Goal: Understand process/instructions: Learn how to perform a task or action

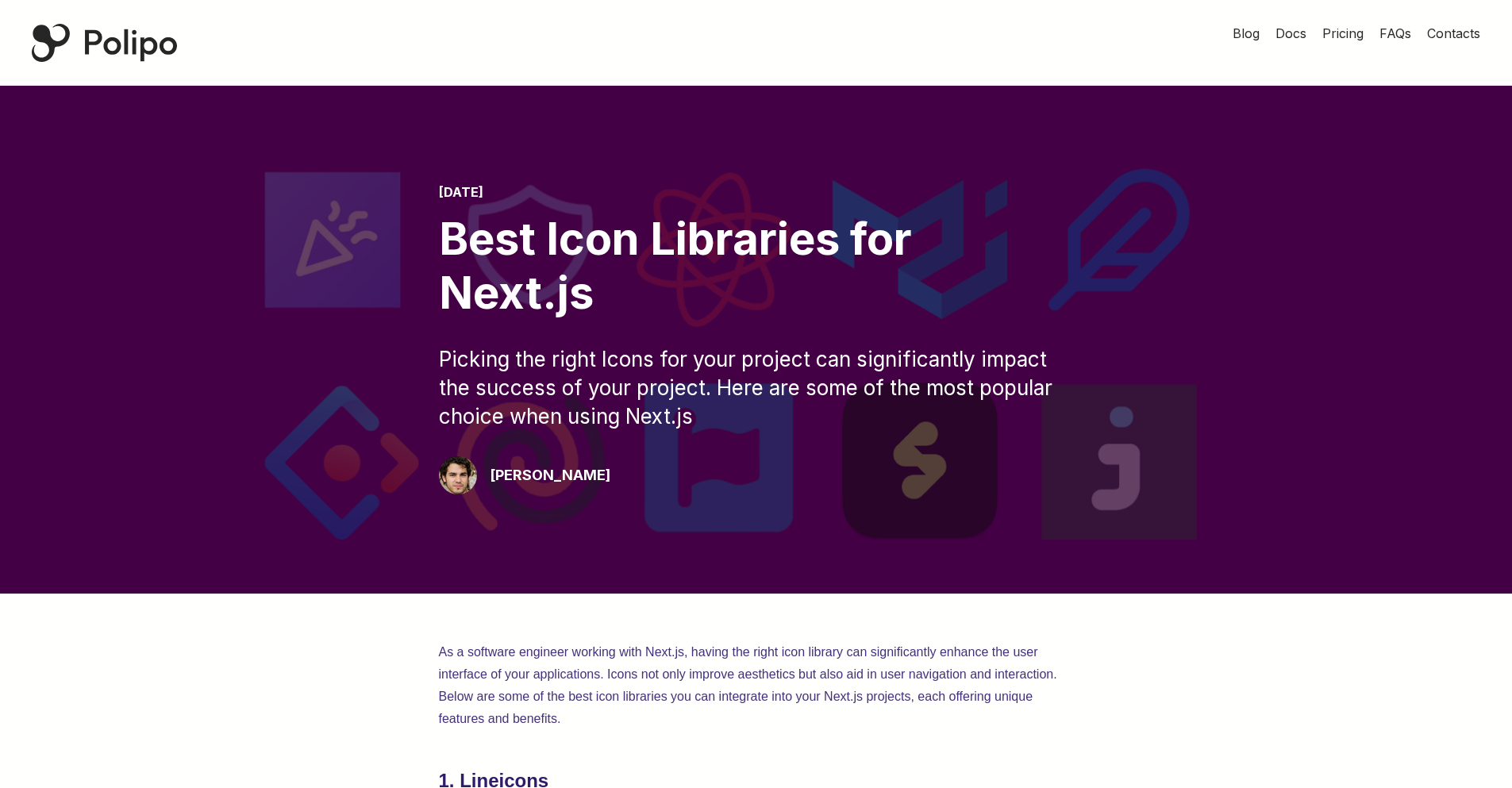
click at [121, 30] on div "Polipo Home Page" at bounding box center [105, 43] width 145 height 38
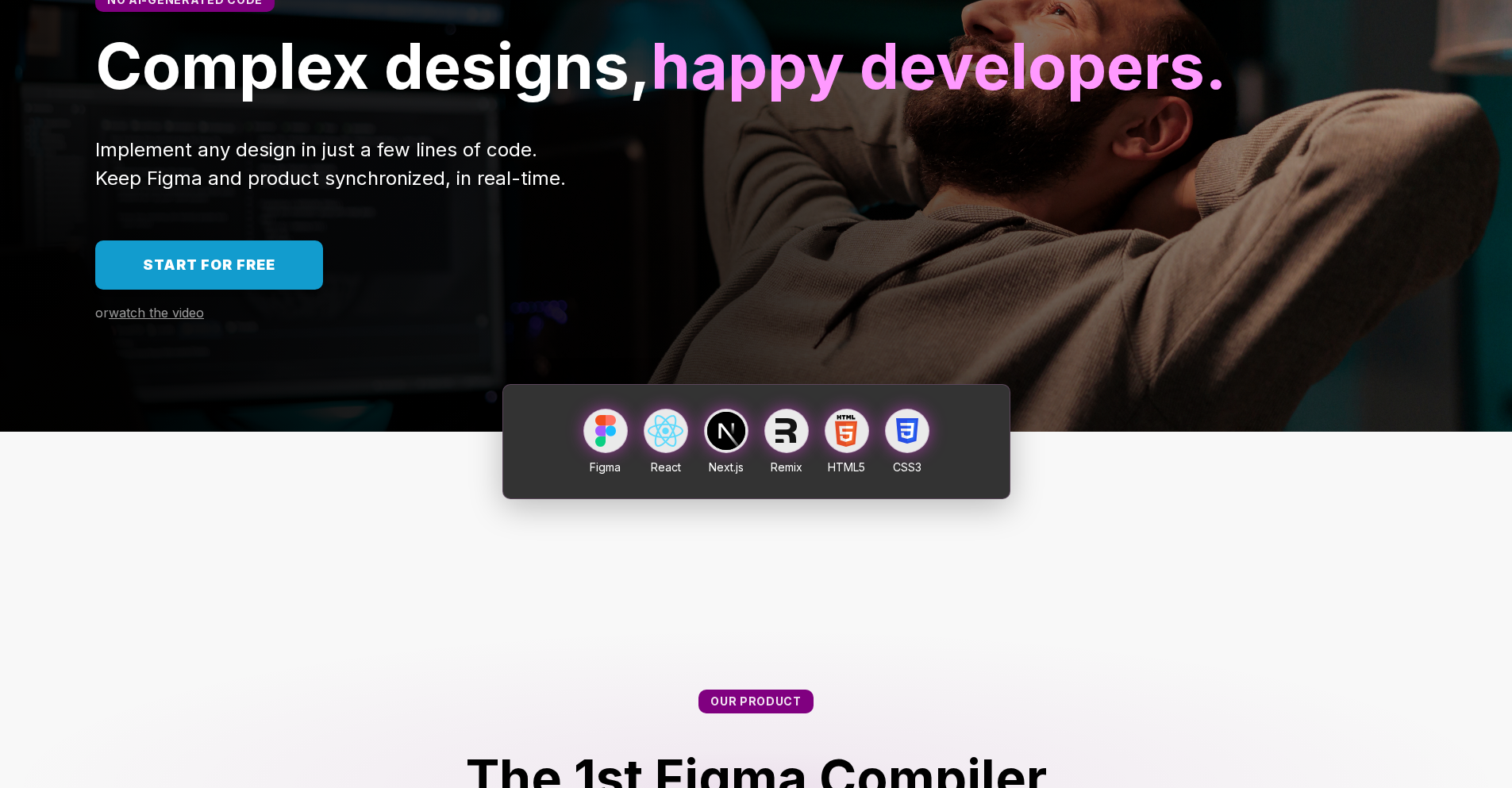
scroll to position [162, 0]
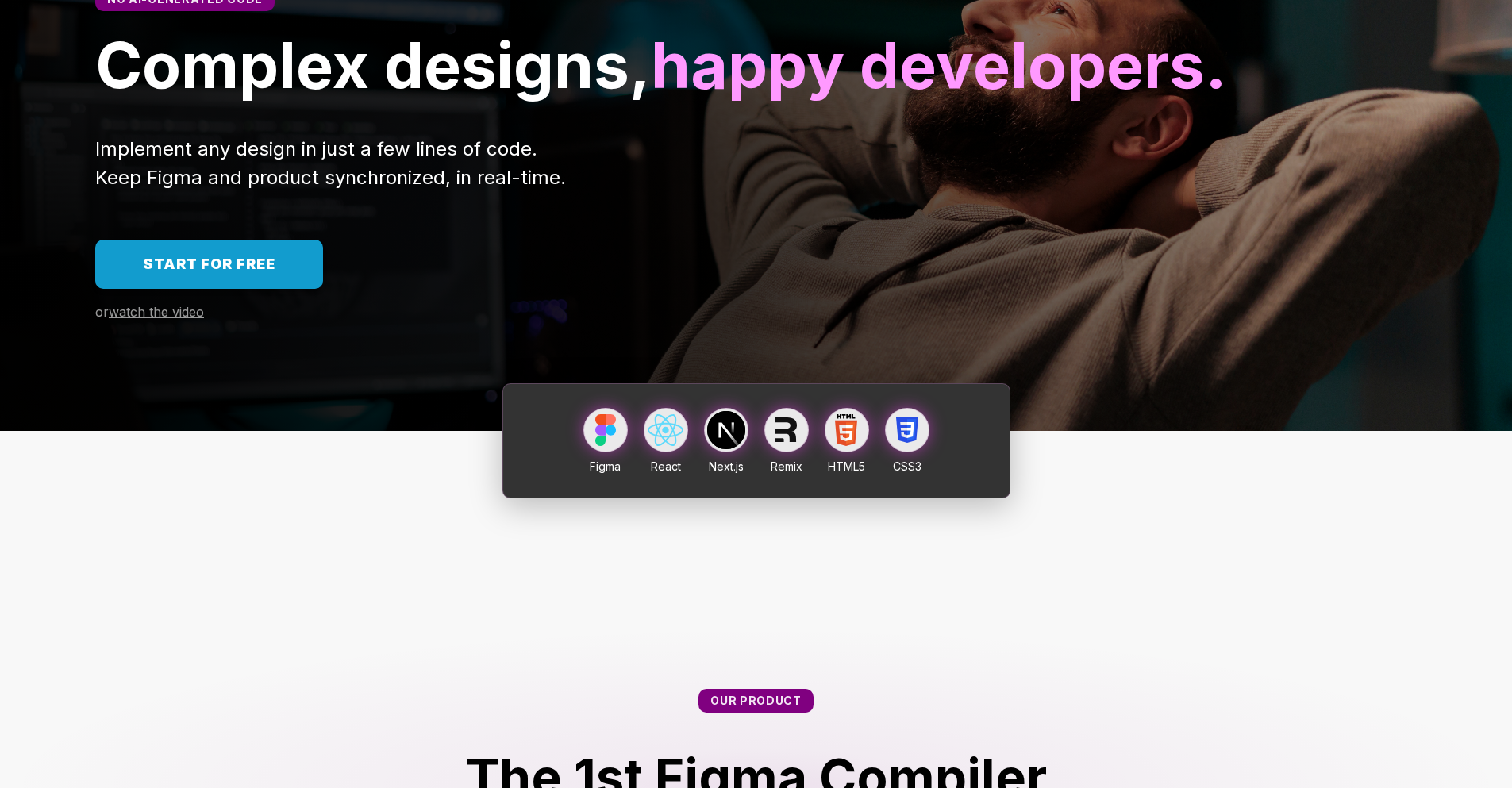
click at [232, 289] on link "Start for free" at bounding box center [208, 264] width 228 height 50
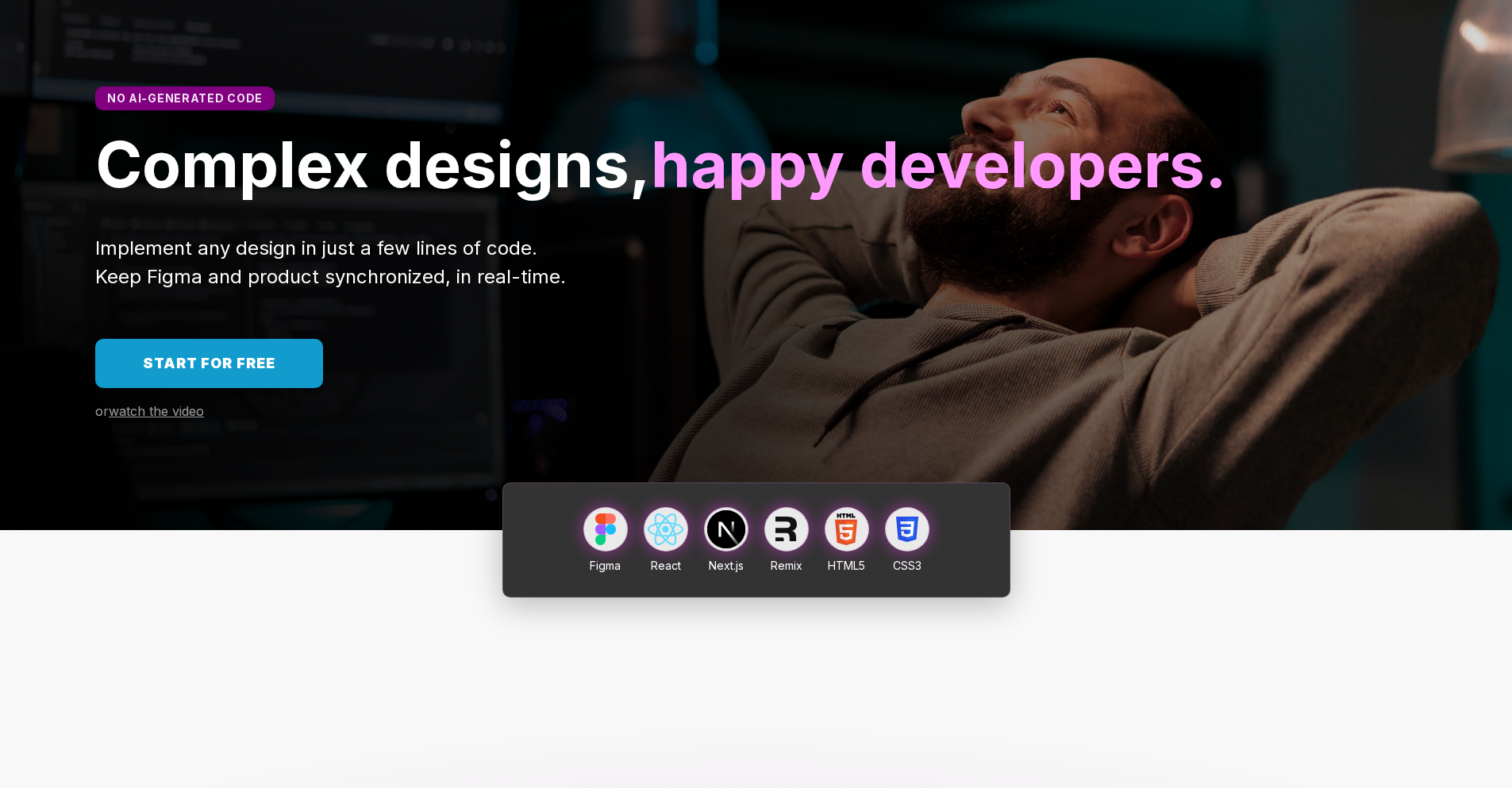
scroll to position [0, 0]
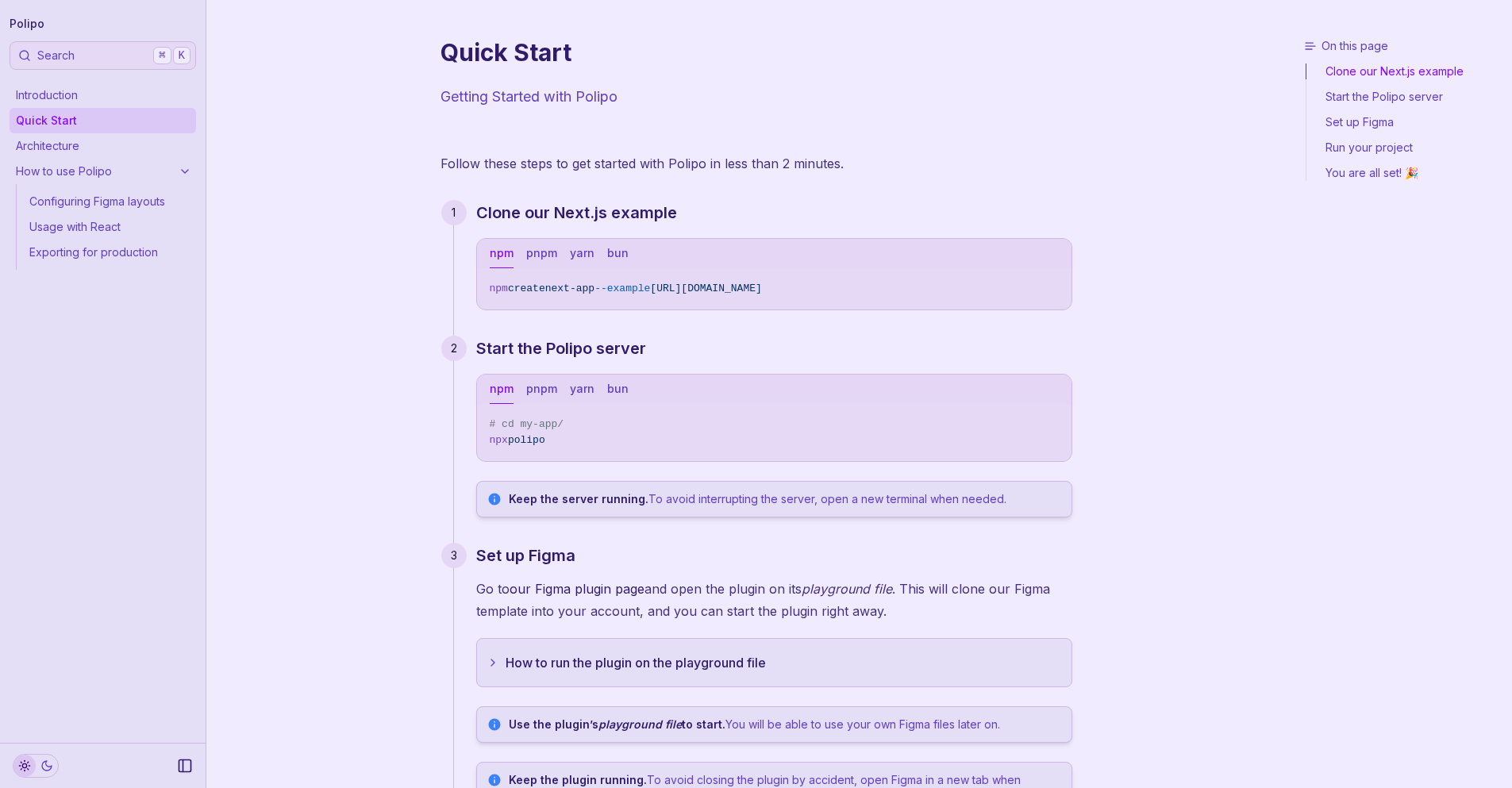
click at [75, 66] on button "Search ⌘ K" at bounding box center [103, 56] width 186 height 28
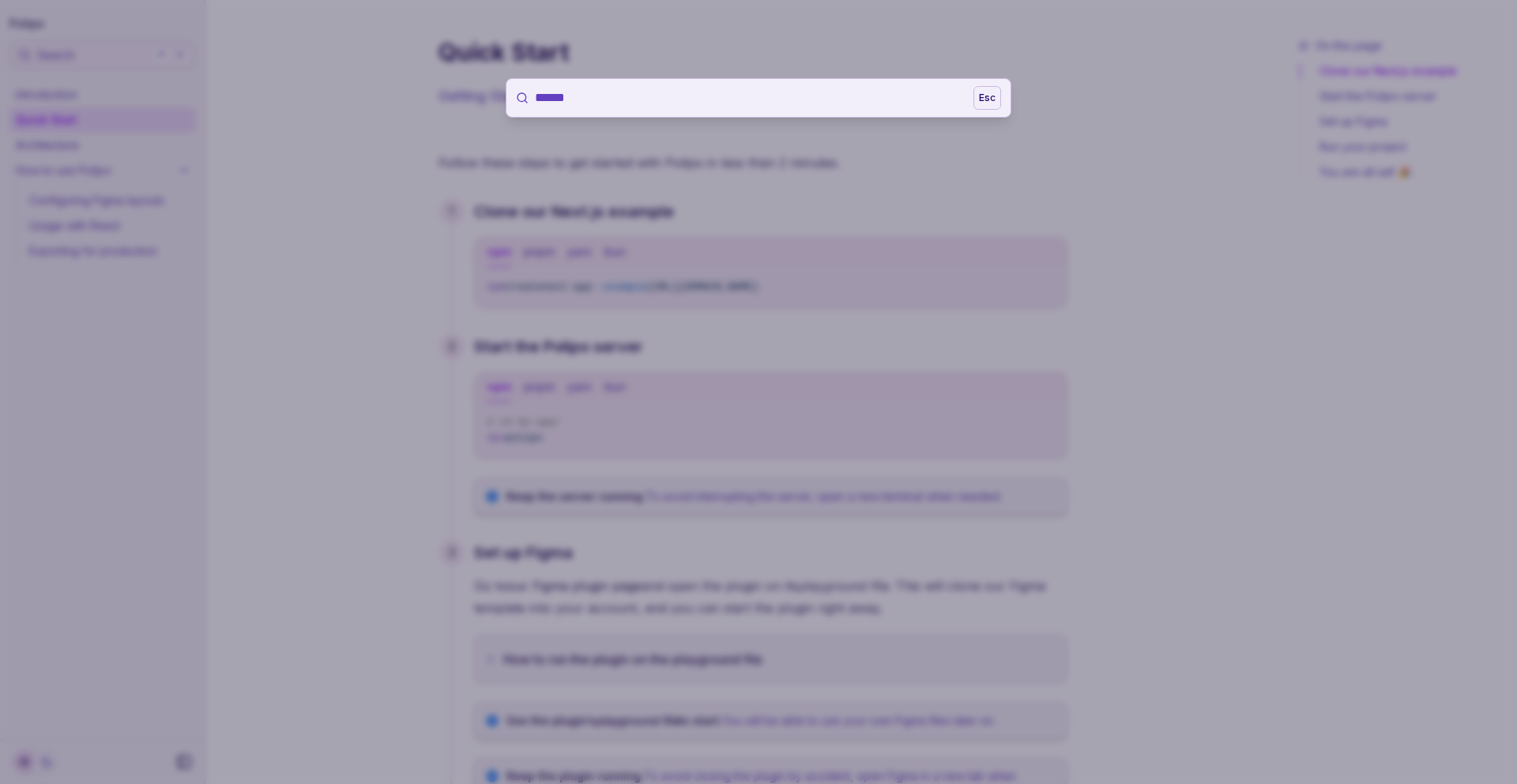
click at [995, 104] on button "Esc" at bounding box center [986, 98] width 27 height 24
